Goal: Information Seeking & Learning: Learn about a topic

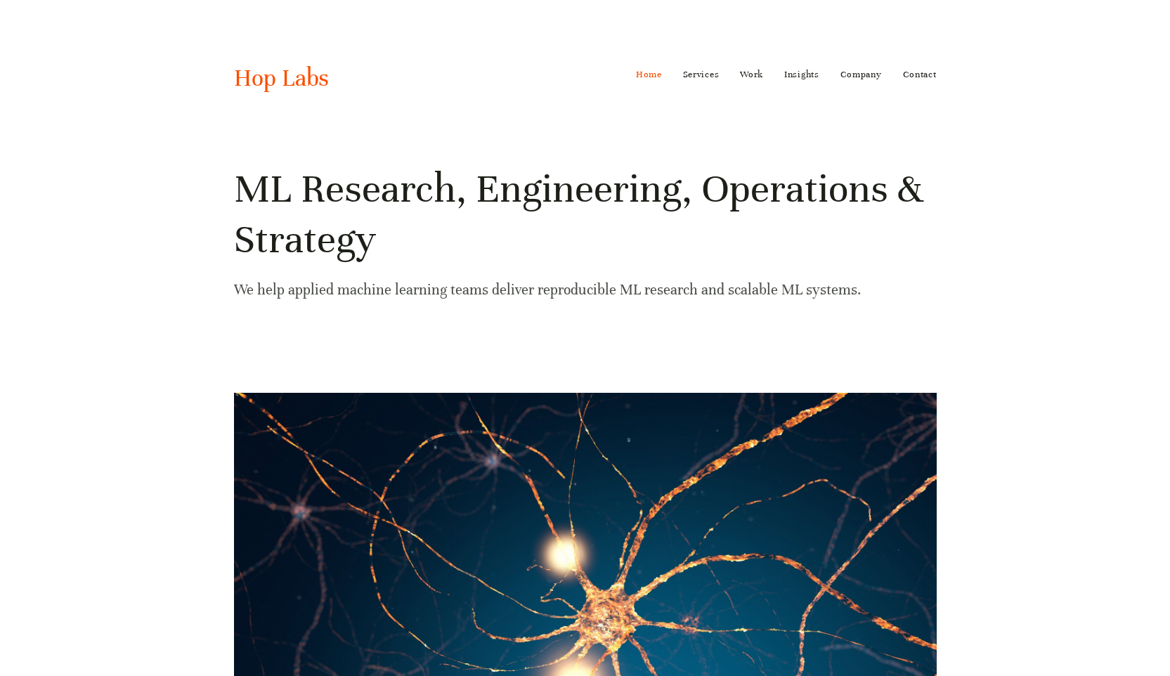
click at [251, 308] on div "ML Research, Engineering, Operations & Strategy We help applied machine learnin…" at bounding box center [585, 239] width 726 height 150
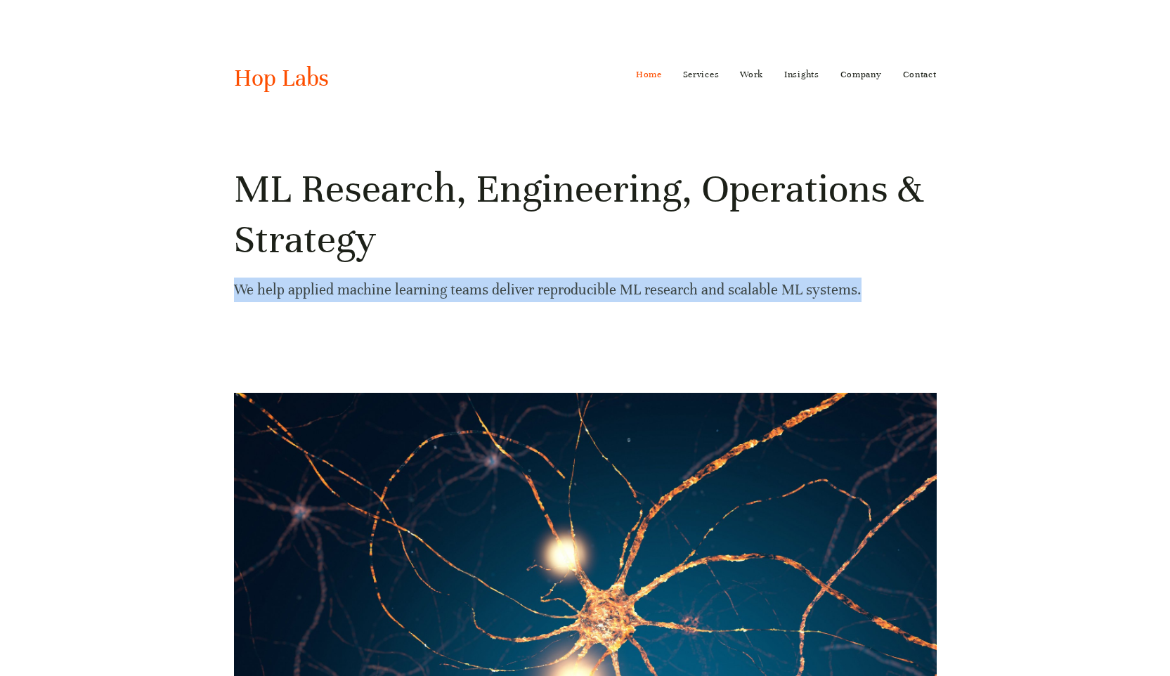
click at [251, 307] on div "ML Research, Engineering, Operations & Strategy We help applied machine learnin…" at bounding box center [585, 239] width 726 height 150
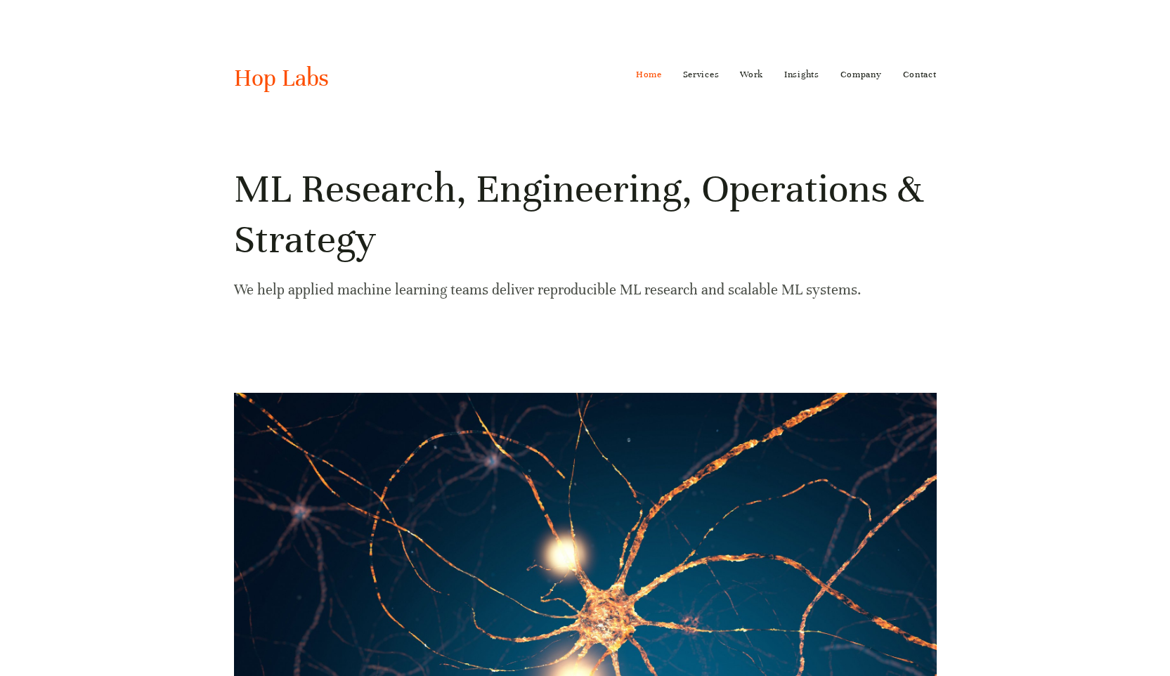
click at [251, 307] on div "ML Research, Engineering, Operations & Strategy We help applied machine learnin…" at bounding box center [585, 239] width 726 height 150
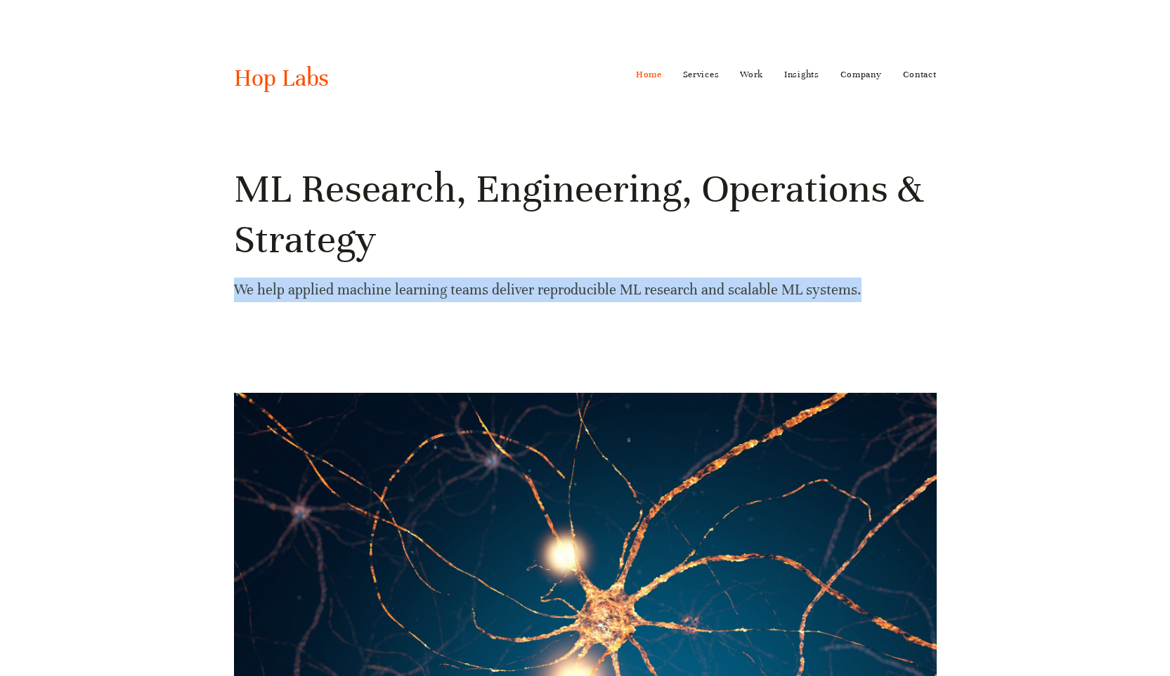
click at [251, 308] on div "ML Research, Engineering, Operations & Strategy We help applied machine learnin…" at bounding box center [585, 239] width 726 height 150
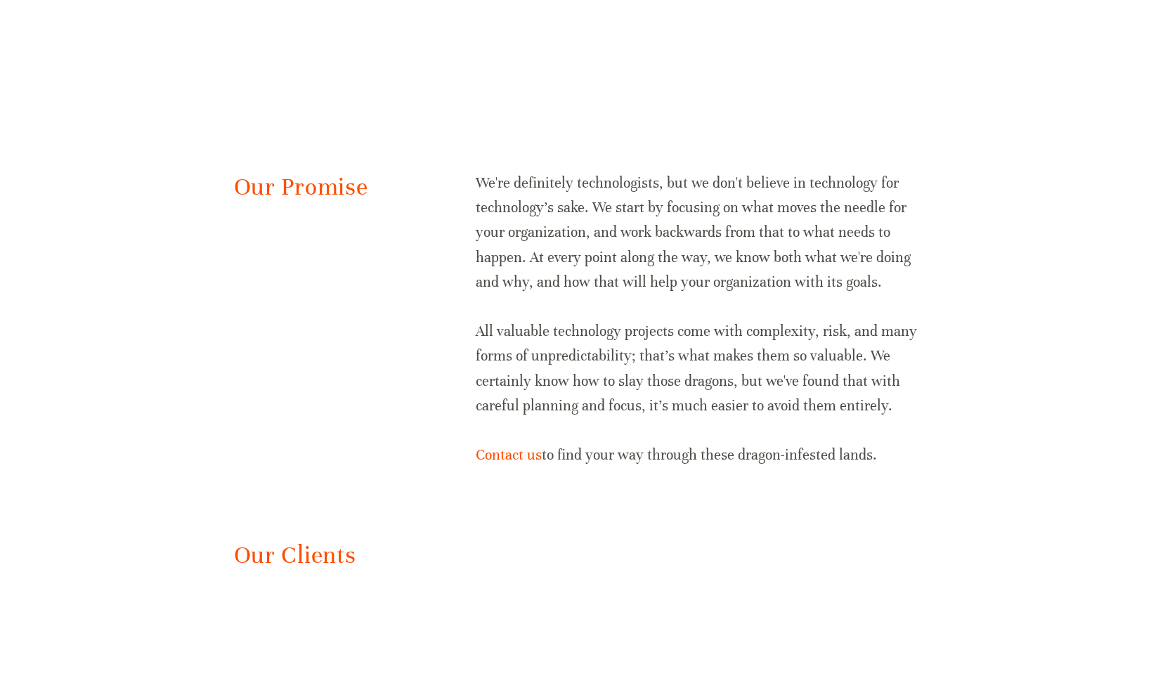
scroll to position [2152, 0]
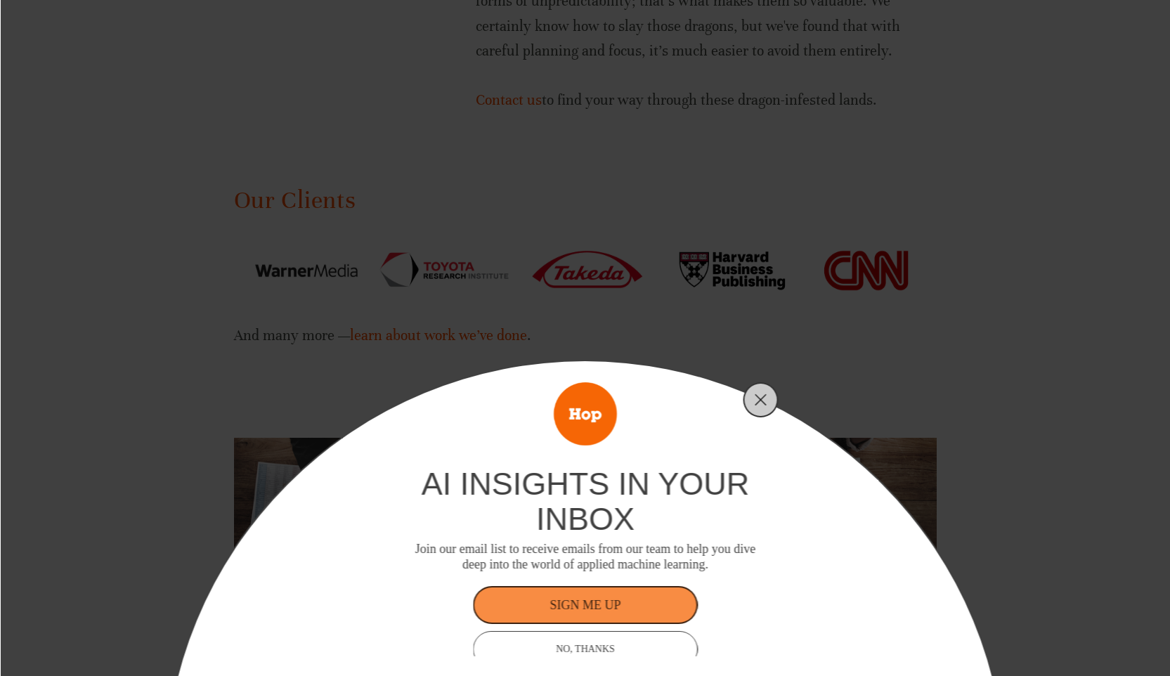
click at [347, 370] on div "ai insights in your inbox Join our email list to receive emails from our team t…" at bounding box center [585, 338] width 1170 height 676
click at [756, 400] on icon "Close" at bounding box center [760, 399] width 13 height 13
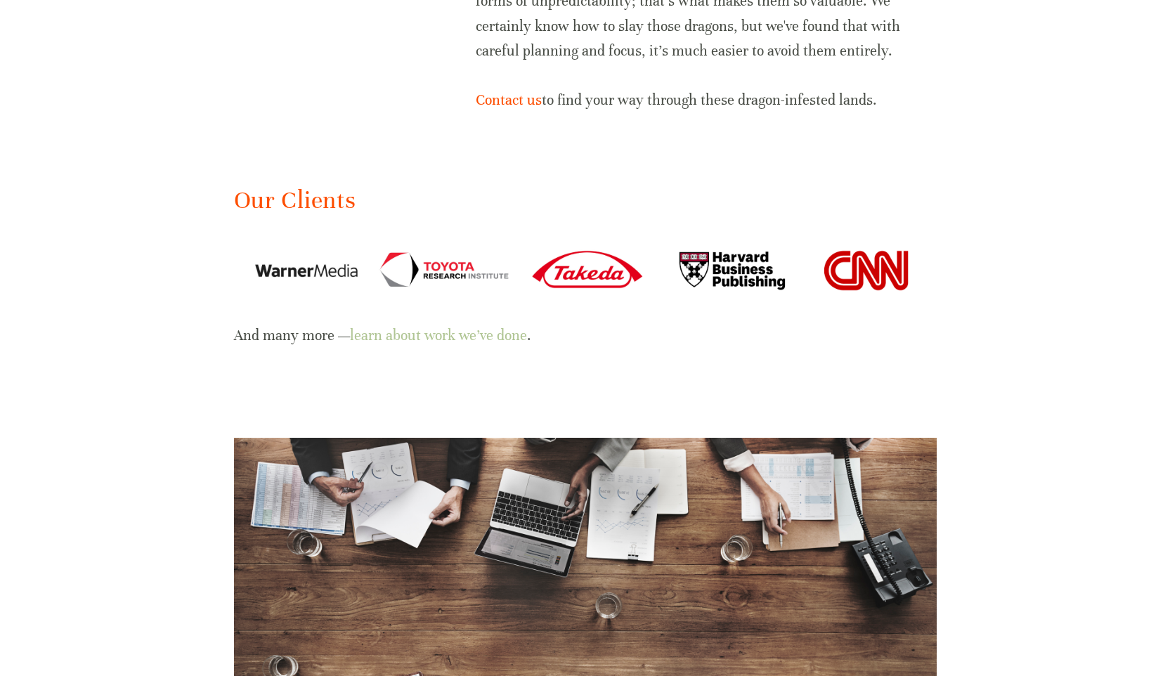
click at [471, 339] on link "learn about work we’ve done" at bounding box center [438, 336] width 177 height 18
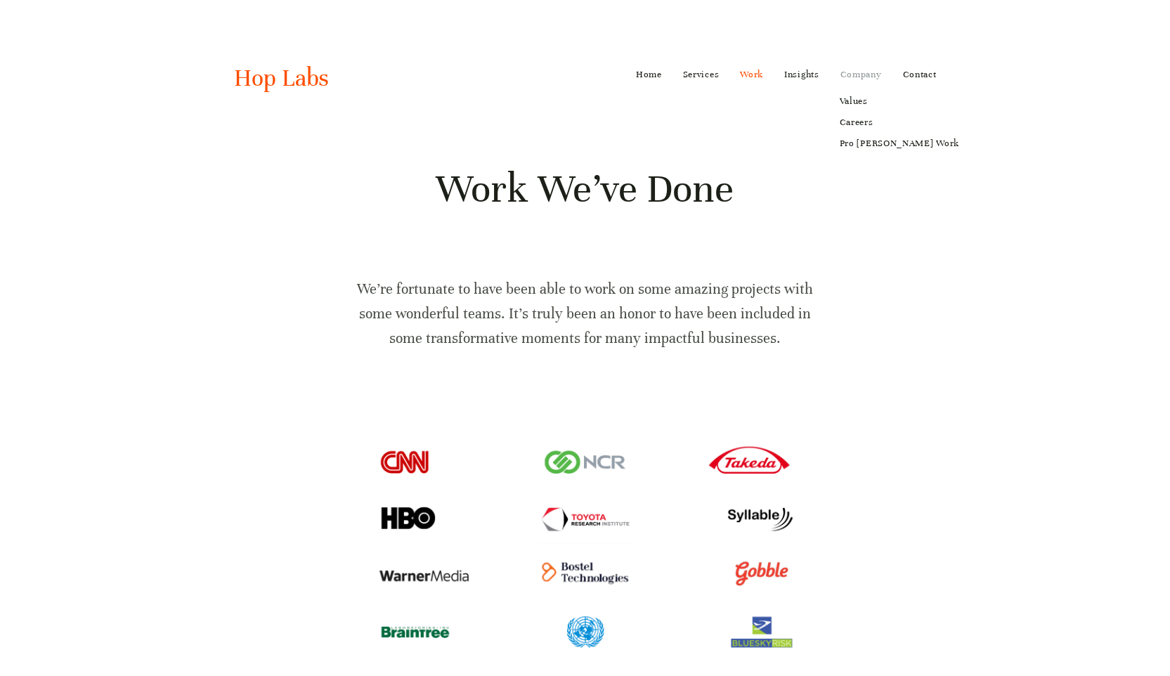
click at [868, 69] on link "Company" at bounding box center [860, 74] width 41 height 22
click at [863, 127] on link "Careers" at bounding box center [899, 122] width 139 height 21
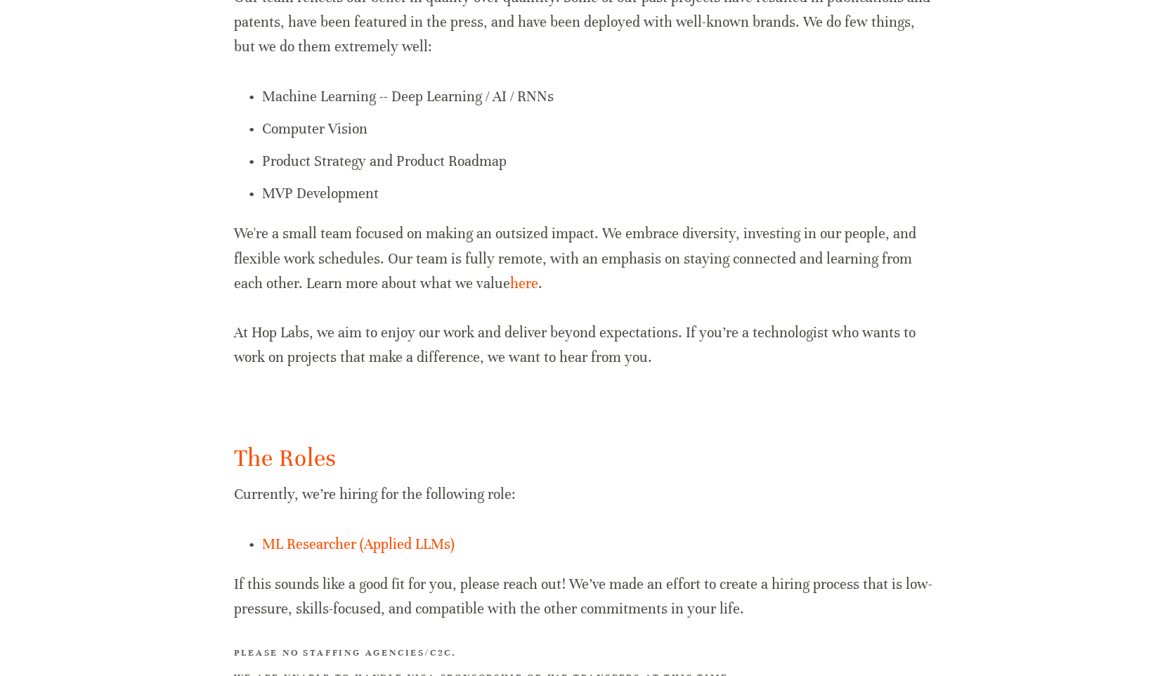
scroll to position [762, 0]
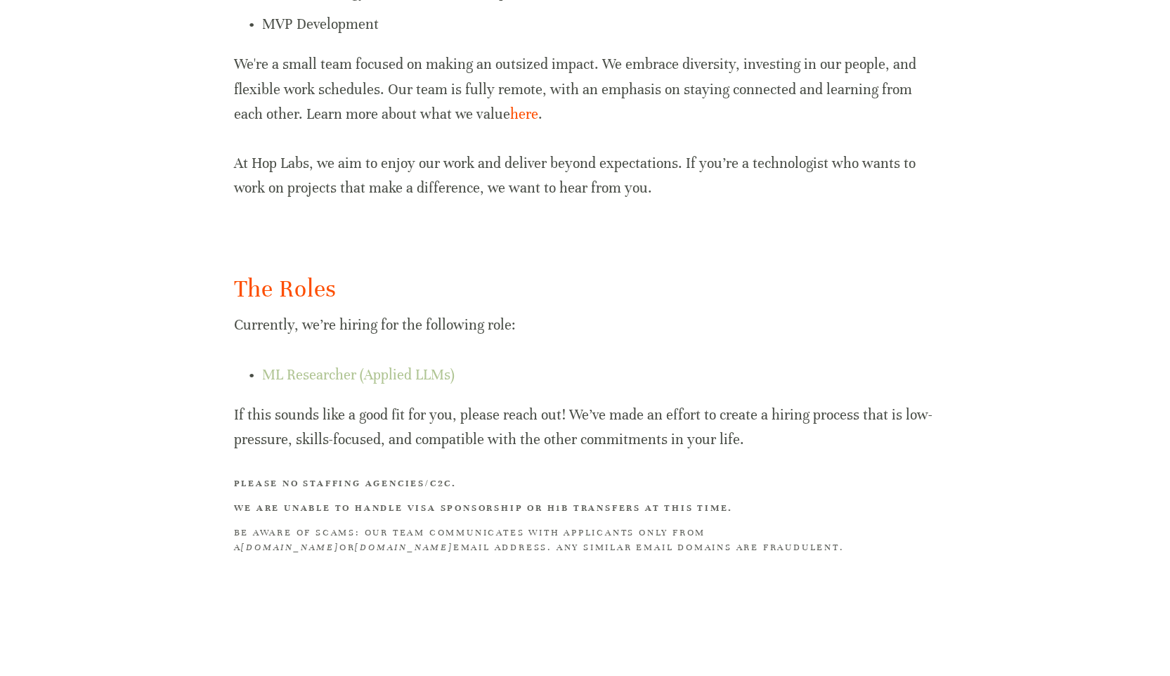
click at [386, 374] on link "ML Researcher (Applied LLMs)" at bounding box center [358, 375] width 192 height 18
